Goal: Check status

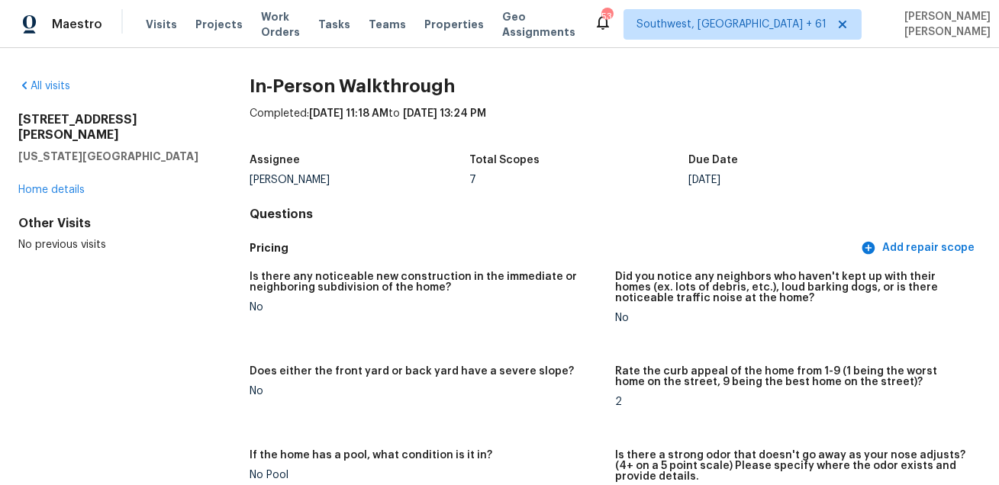
scroll to position [475, 0]
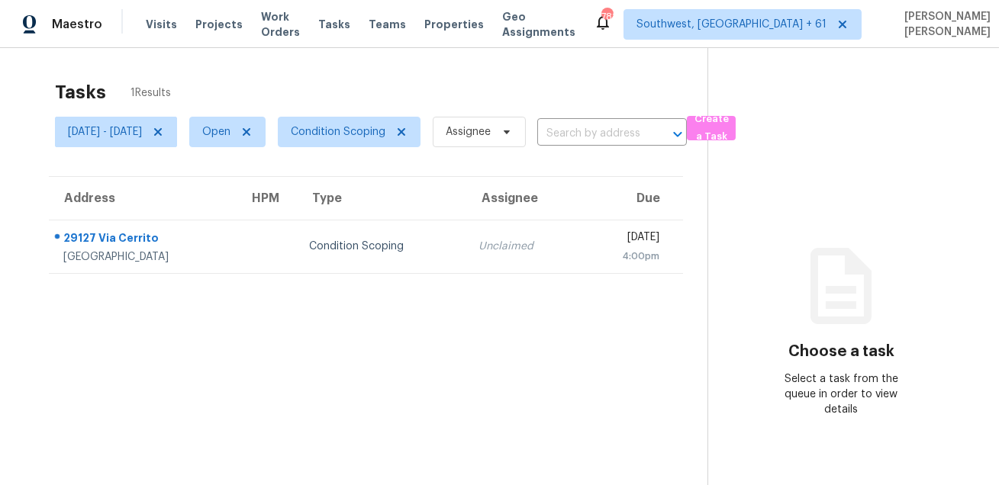
click at [620, 85] on div "Tasks 1 Results" at bounding box center [381, 92] width 652 height 40
click at [443, 82] on div "Tasks 1 Results" at bounding box center [381, 92] width 652 height 40
click at [214, 95] on div "Tasks 1 Results" at bounding box center [381, 92] width 652 height 40
click at [276, 90] on div "Tasks 1 Results" at bounding box center [381, 92] width 652 height 40
click at [441, 80] on div "Tasks 1 Results" at bounding box center [381, 92] width 652 height 40
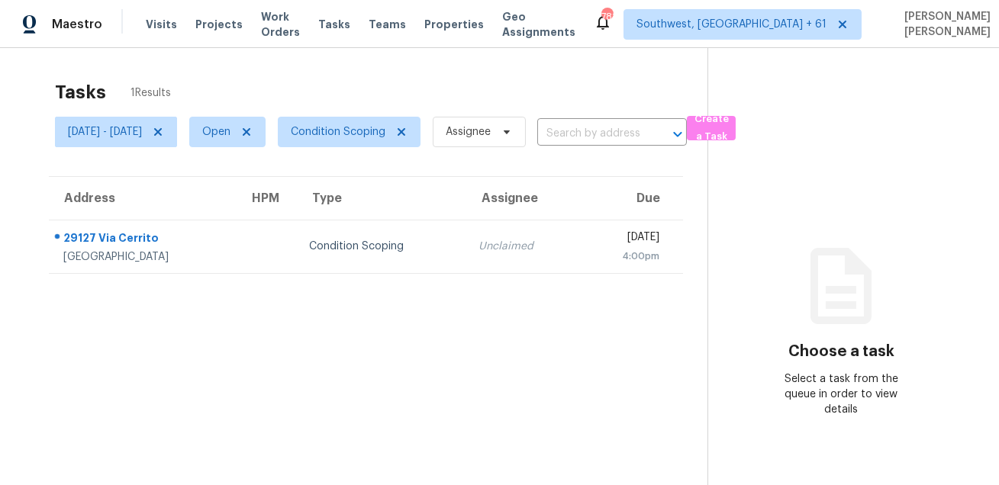
click at [553, 79] on div "Tasks 1 Results" at bounding box center [381, 92] width 652 height 40
click at [676, 87] on div "Tasks 1 Results" at bounding box center [381, 92] width 652 height 40
click at [230, 134] on span "Open" at bounding box center [216, 131] width 28 height 15
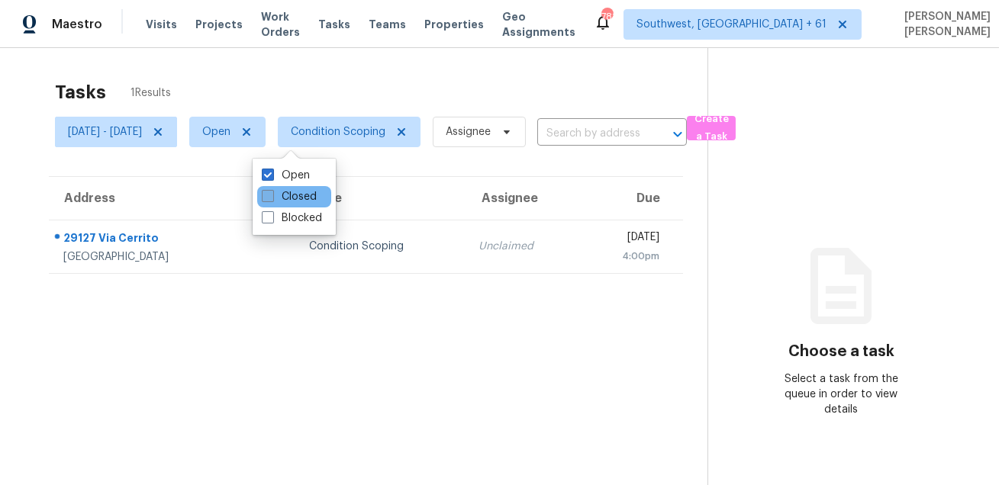
click at [273, 195] on span at bounding box center [268, 196] width 12 height 12
click at [272, 195] on input "Closed" at bounding box center [267, 194] width 10 height 10
checkbox input "true"
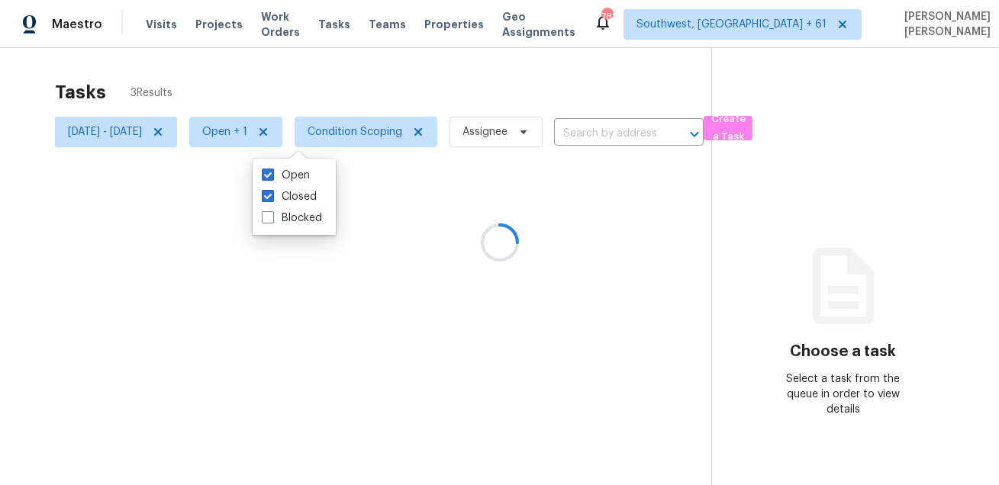
click at [324, 76] on div at bounding box center [499, 242] width 999 height 485
